Goal: Task Accomplishment & Management: Use online tool/utility

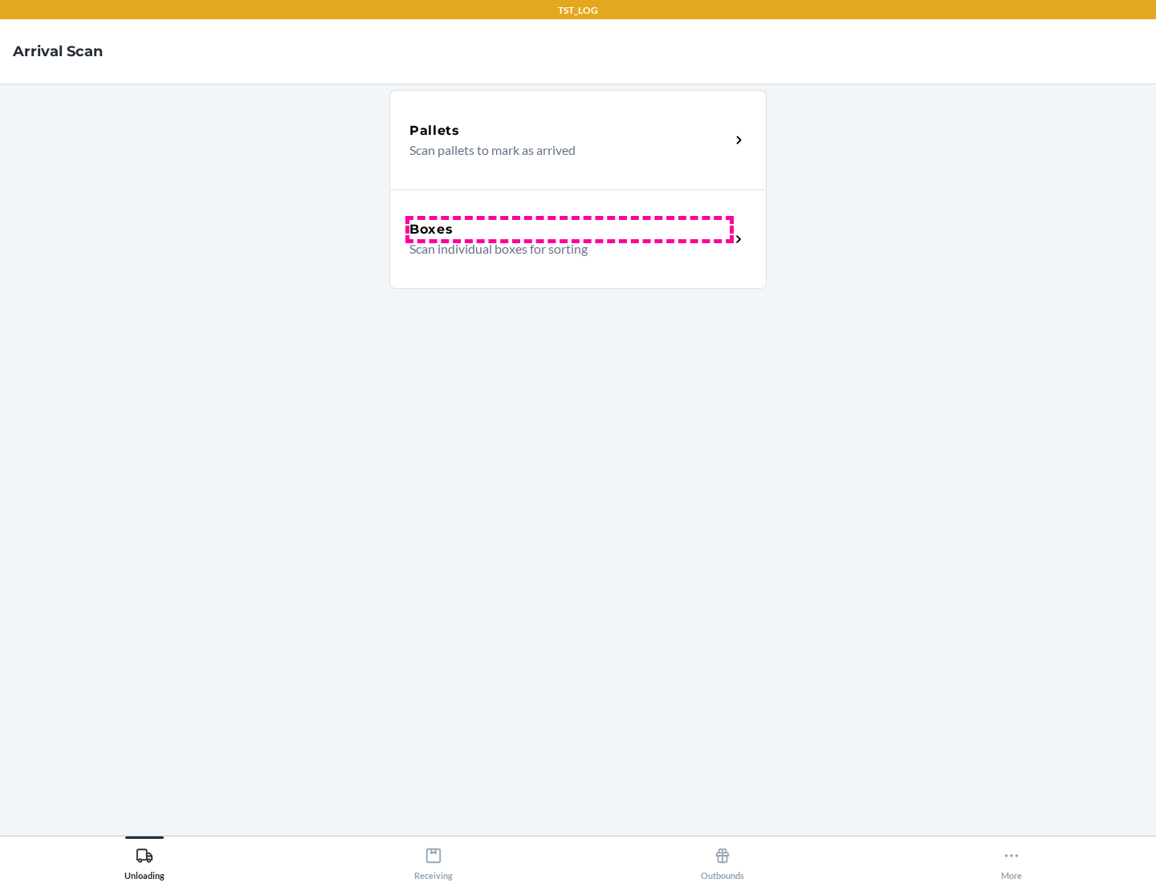
click at [569, 230] on div "Boxes" at bounding box center [569, 229] width 320 height 19
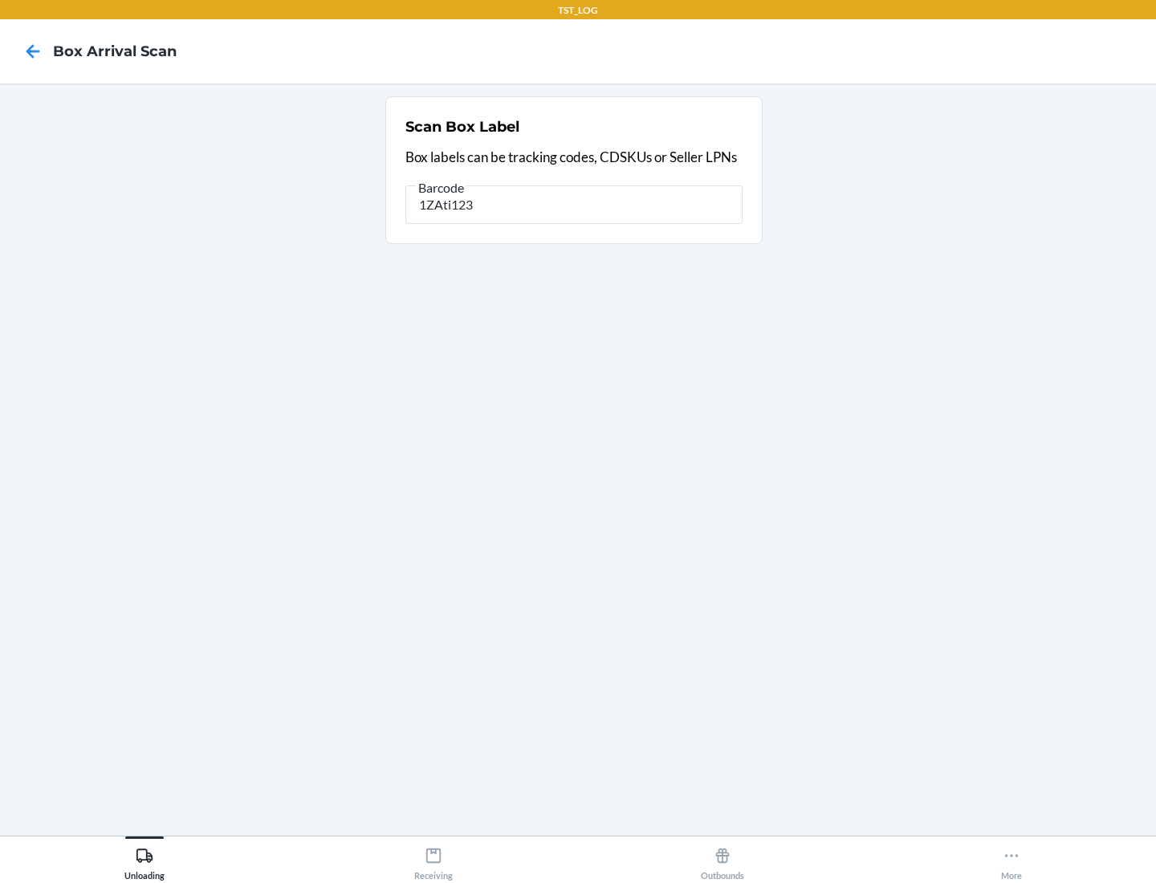
type input "1ZAti123"
